Goal: Transaction & Acquisition: Purchase product/service

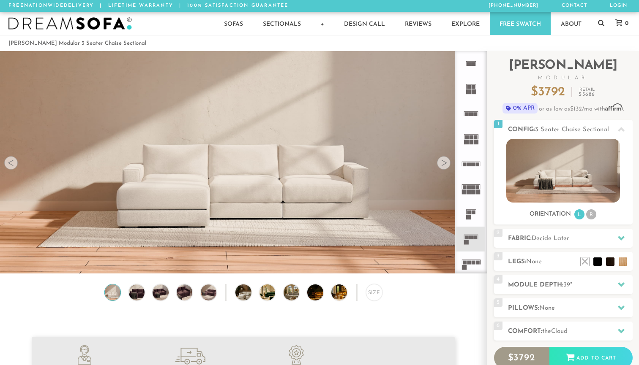
scroll to position [9385, 639]
click at [575, 242] on h2 "Fabric: Decide Later" at bounding box center [570, 239] width 125 height 10
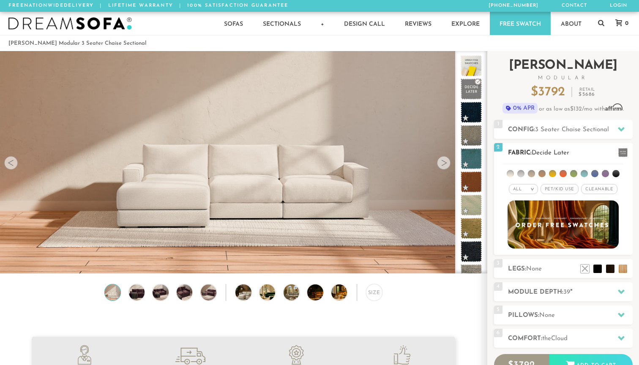
click at [559, 152] on span "Decide Later" at bounding box center [550, 153] width 38 height 6
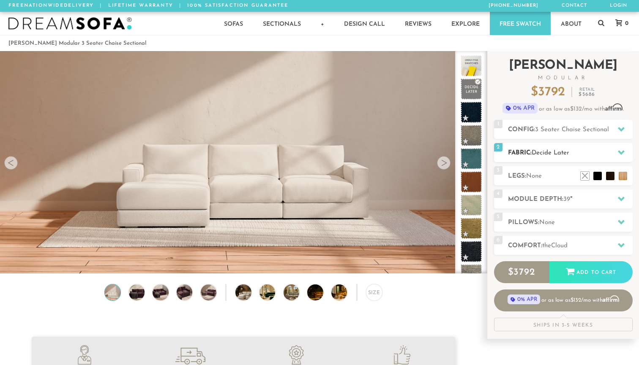
click at [559, 152] on span "Decide Later" at bounding box center [550, 153] width 38 height 6
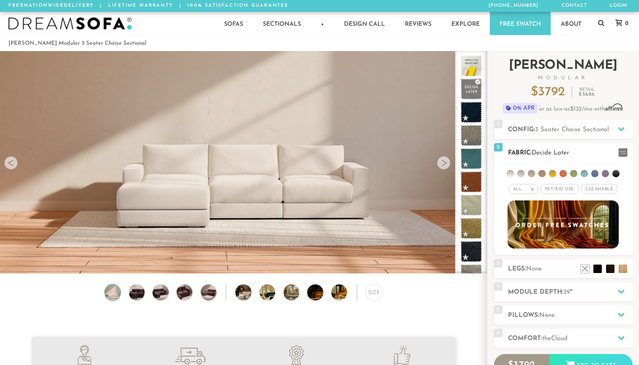
click at [534, 191] on em ">" at bounding box center [532, 189] width 6 height 4
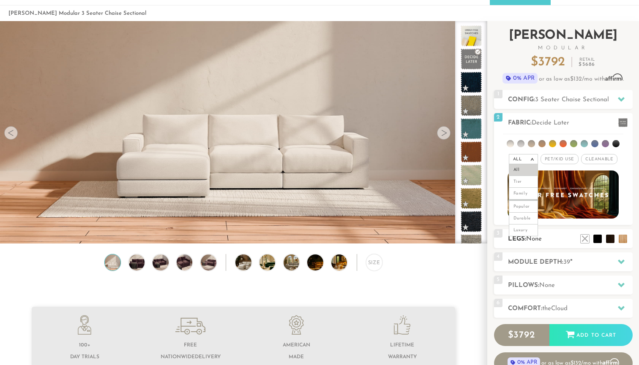
scroll to position [31, 0]
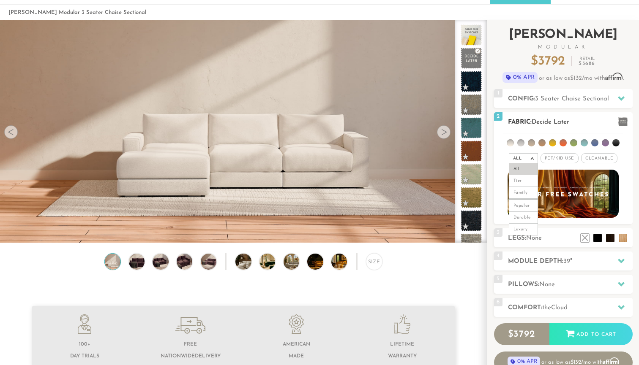
click at [534, 159] on em ">" at bounding box center [532, 158] width 6 height 4
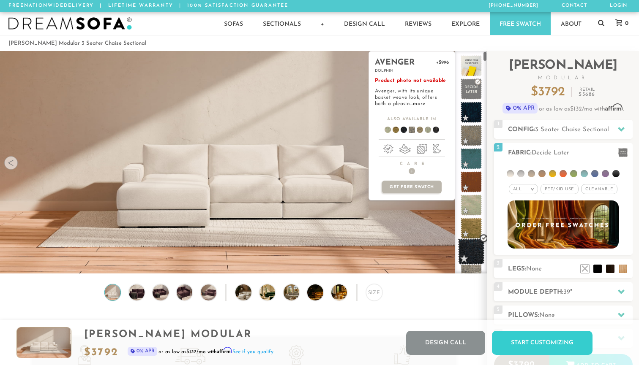
scroll to position [0, 0]
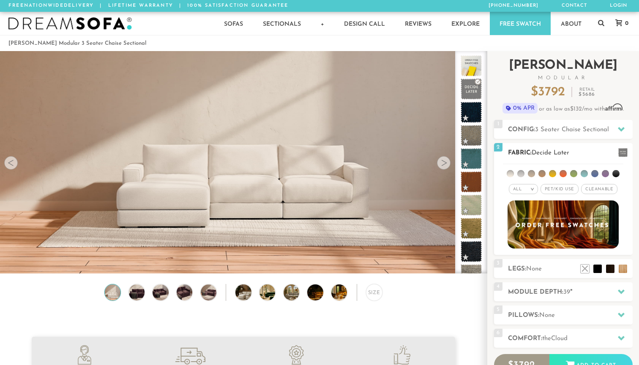
click at [532, 152] on h2 "Fabric: Decide Later" at bounding box center [570, 153] width 125 height 10
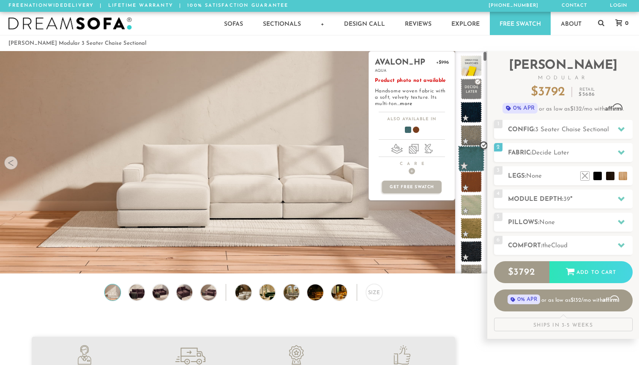
click at [465, 159] on span at bounding box center [471, 159] width 27 height 27
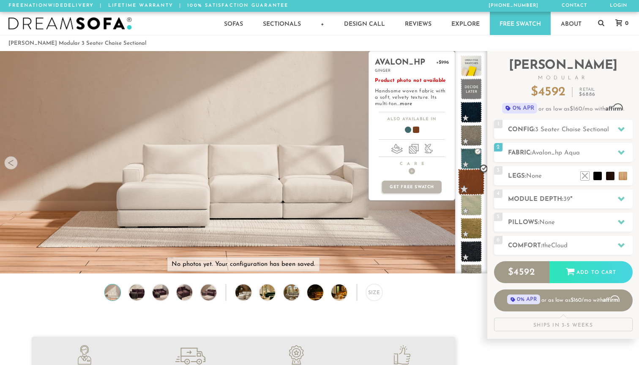
click at [471, 180] on span at bounding box center [471, 182] width 27 height 27
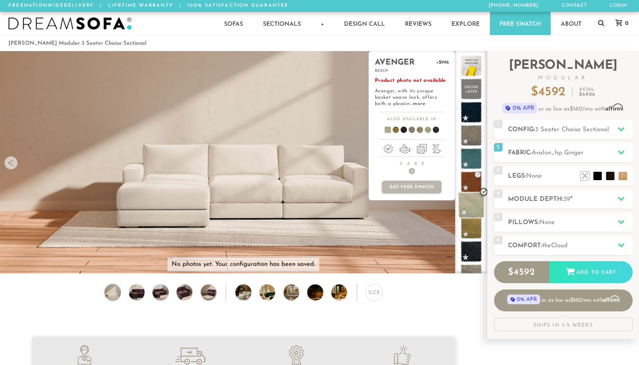
click at [473, 207] on span at bounding box center [471, 205] width 27 height 27
click at [475, 237] on span at bounding box center [471, 228] width 27 height 27
click at [476, 264] on span at bounding box center [471, 252] width 27 height 27
click at [476, 255] on span at bounding box center [471, 252] width 27 height 27
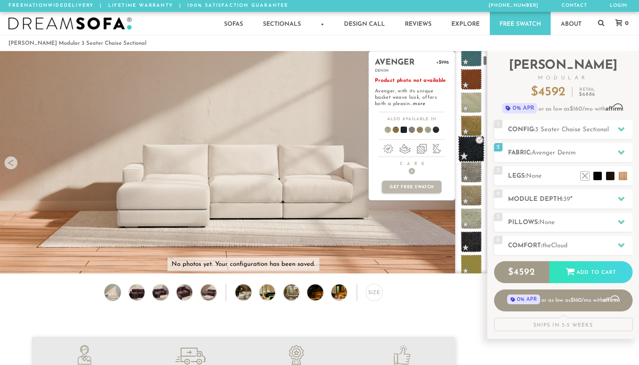
scroll to position [114, 0]
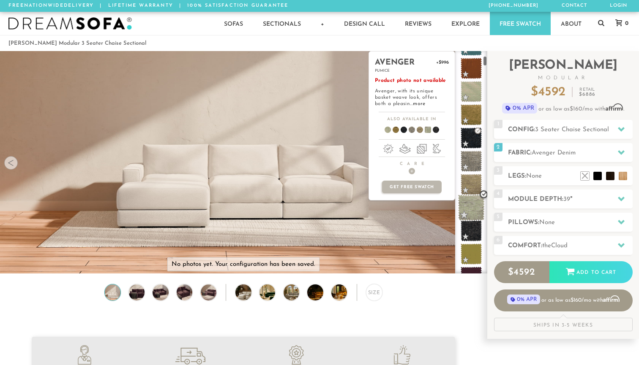
click at [471, 210] on span at bounding box center [471, 208] width 27 height 27
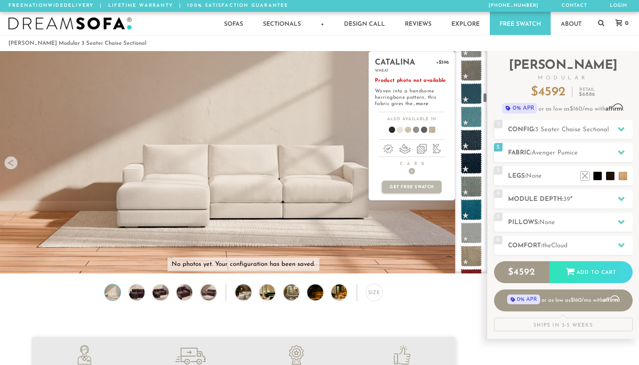
scroll to position [1059, 0]
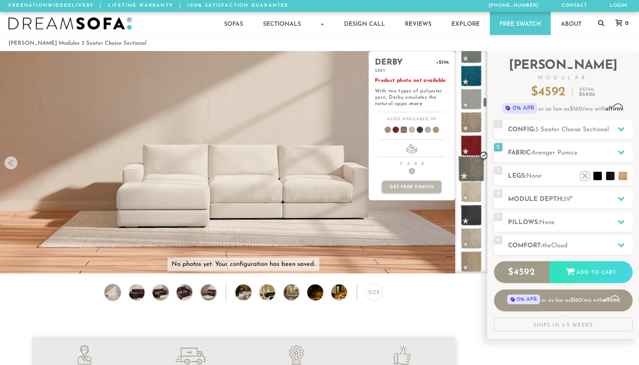
click at [471, 161] on span at bounding box center [471, 169] width 27 height 27
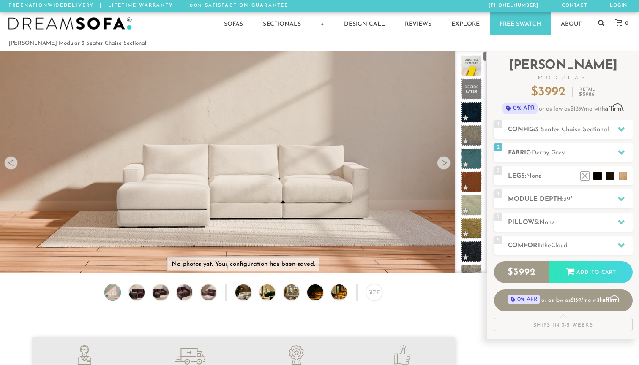
scroll to position [0, 0]
click at [471, 88] on span at bounding box center [471, 89] width 27 height 27
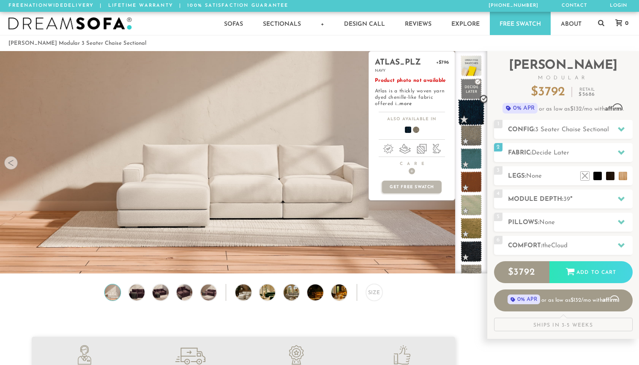
click at [471, 109] on span at bounding box center [471, 112] width 27 height 27
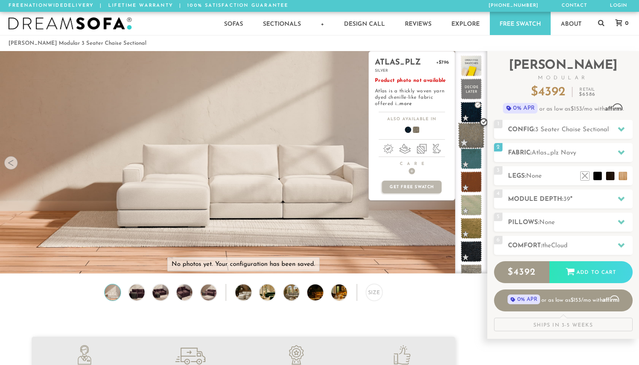
click at [473, 139] on span at bounding box center [471, 136] width 27 height 27
click at [473, 165] on span at bounding box center [471, 159] width 27 height 27
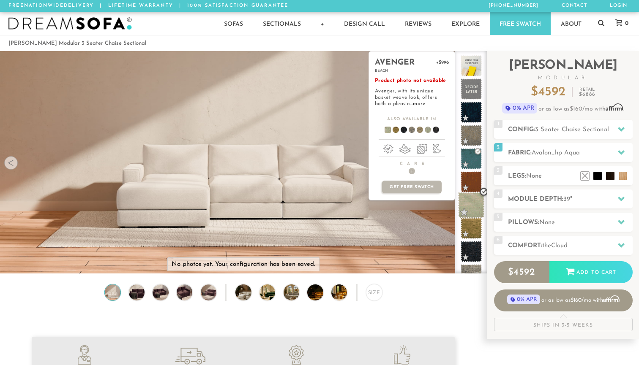
click at [472, 195] on span at bounding box center [471, 205] width 27 height 27
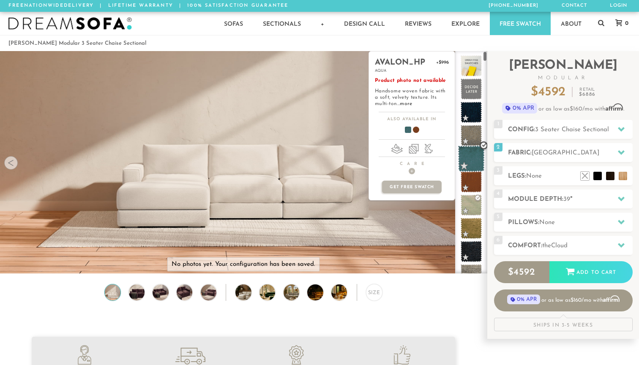
click at [473, 161] on span at bounding box center [471, 159] width 27 height 27
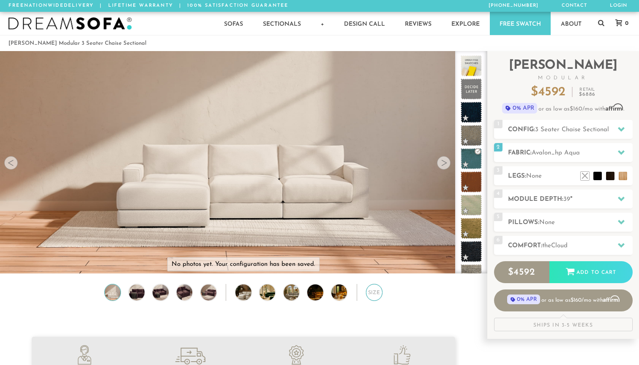
click at [377, 290] on div "Size" at bounding box center [374, 292] width 16 height 16
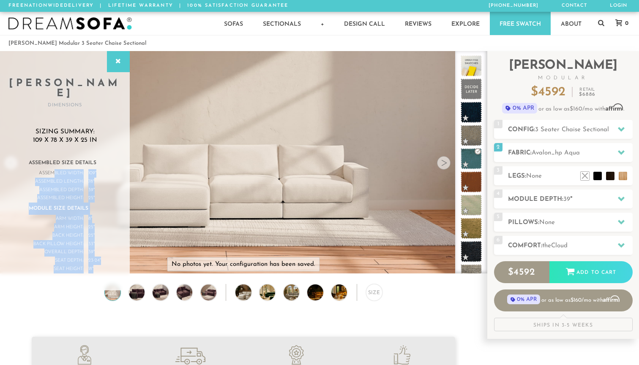
drag, startPoint x: 60, startPoint y: 162, endPoint x: 105, endPoint y: 210, distance: 66.0
click at [105, 210] on div "Assembled Size Details Assembled Width: 109 " Assembled Length: 78 " Assembled …" at bounding box center [65, 219] width 96 height 125
click at [111, 203] on div "Assembled Size Details Assembled Width: 109 " Assembled Length: 78 " Assembled …" at bounding box center [65, 219] width 96 height 125
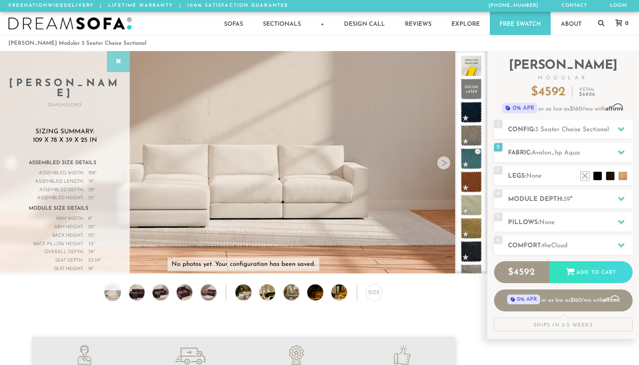
click at [117, 60] on icon at bounding box center [118, 61] width 9 height 7
